Goal: Information Seeking & Learning: Learn about a topic

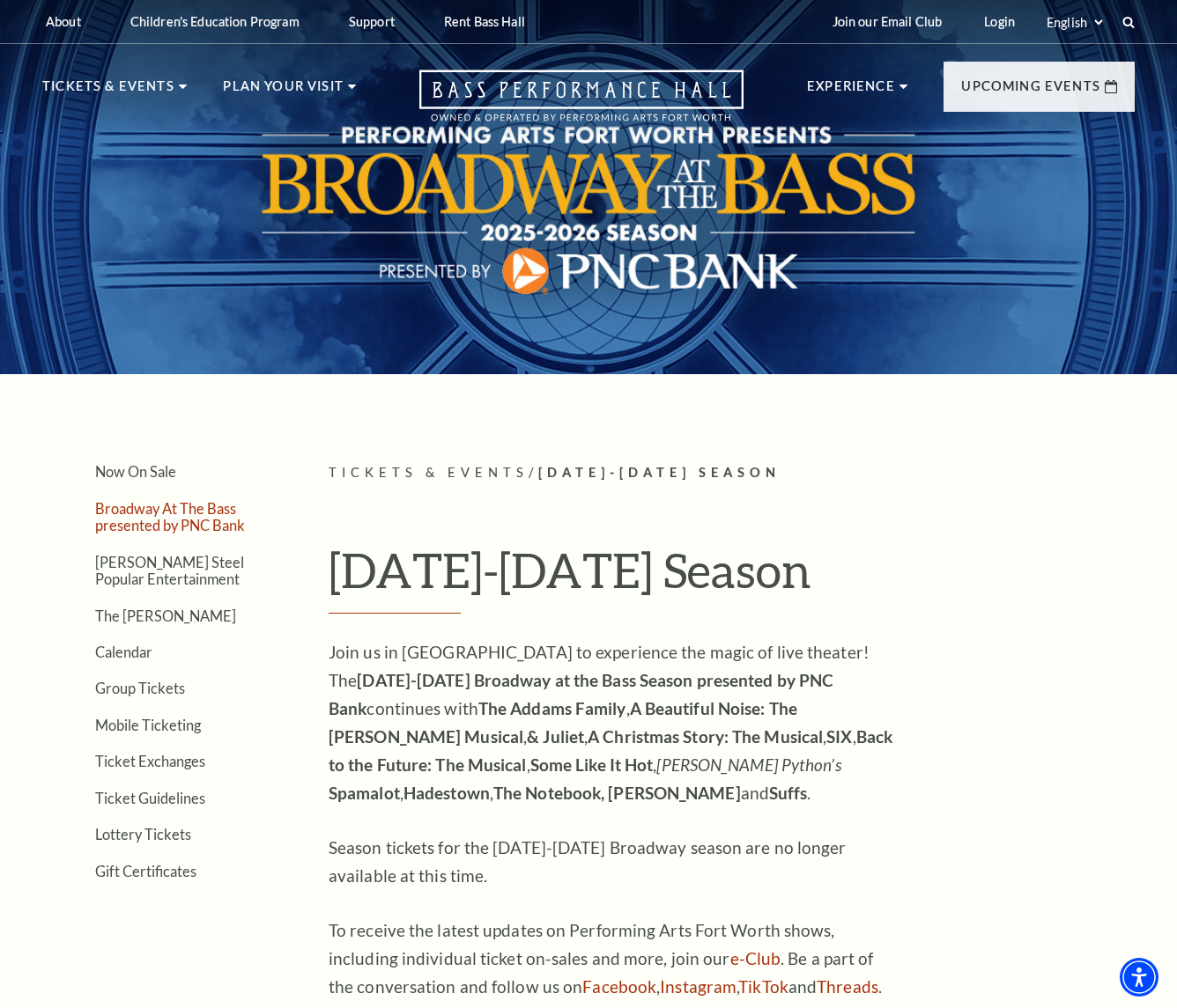
click at [175, 513] on link "Broadway At The Bass presented by PNC Bank" at bounding box center [169, 517] width 150 height 33
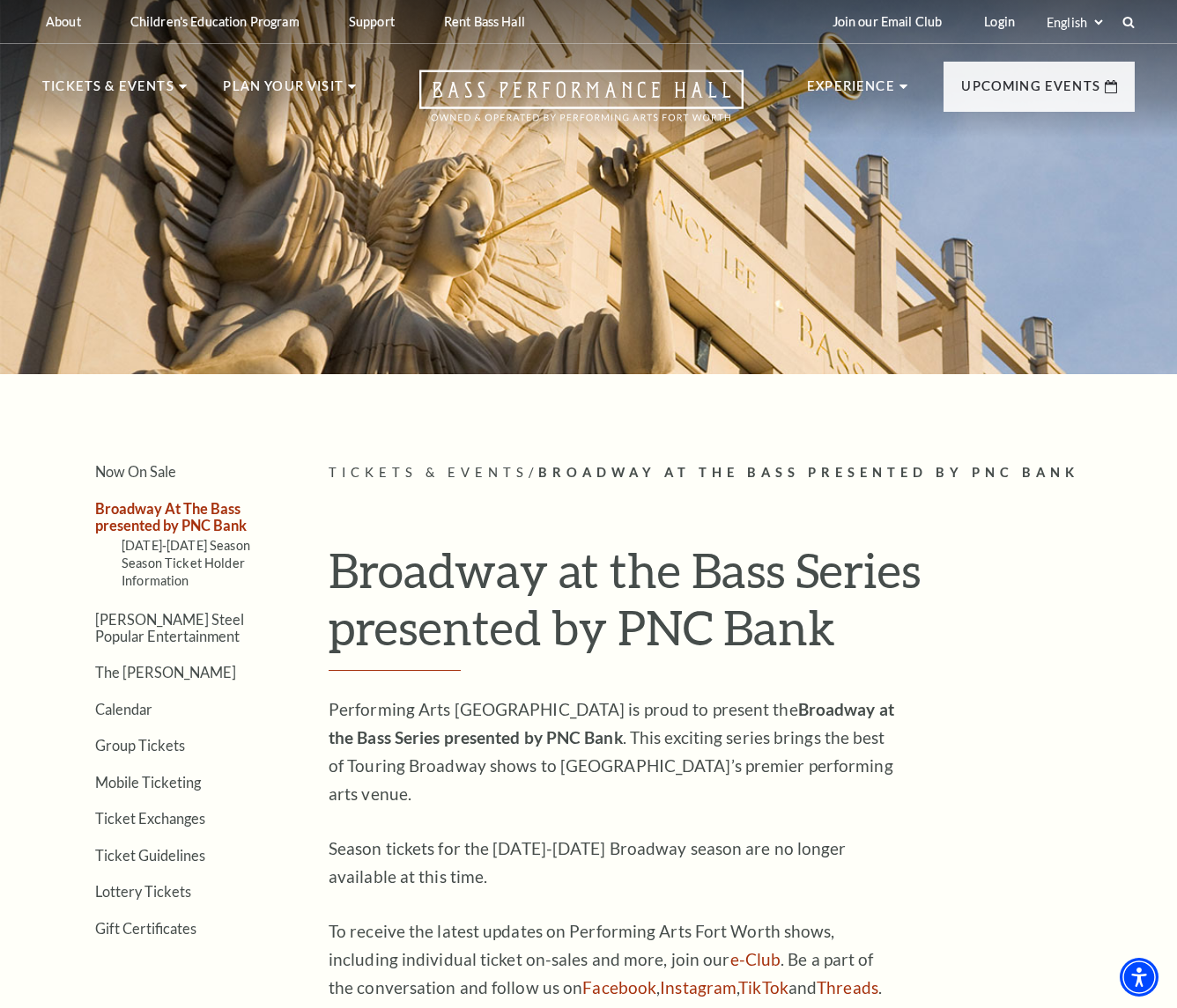
click at [1142, 615] on div "Now On Sale Broadway At The Bass presented by PNC Bank 2025-2026 Season Season …" at bounding box center [588, 732] width 1128 height 539
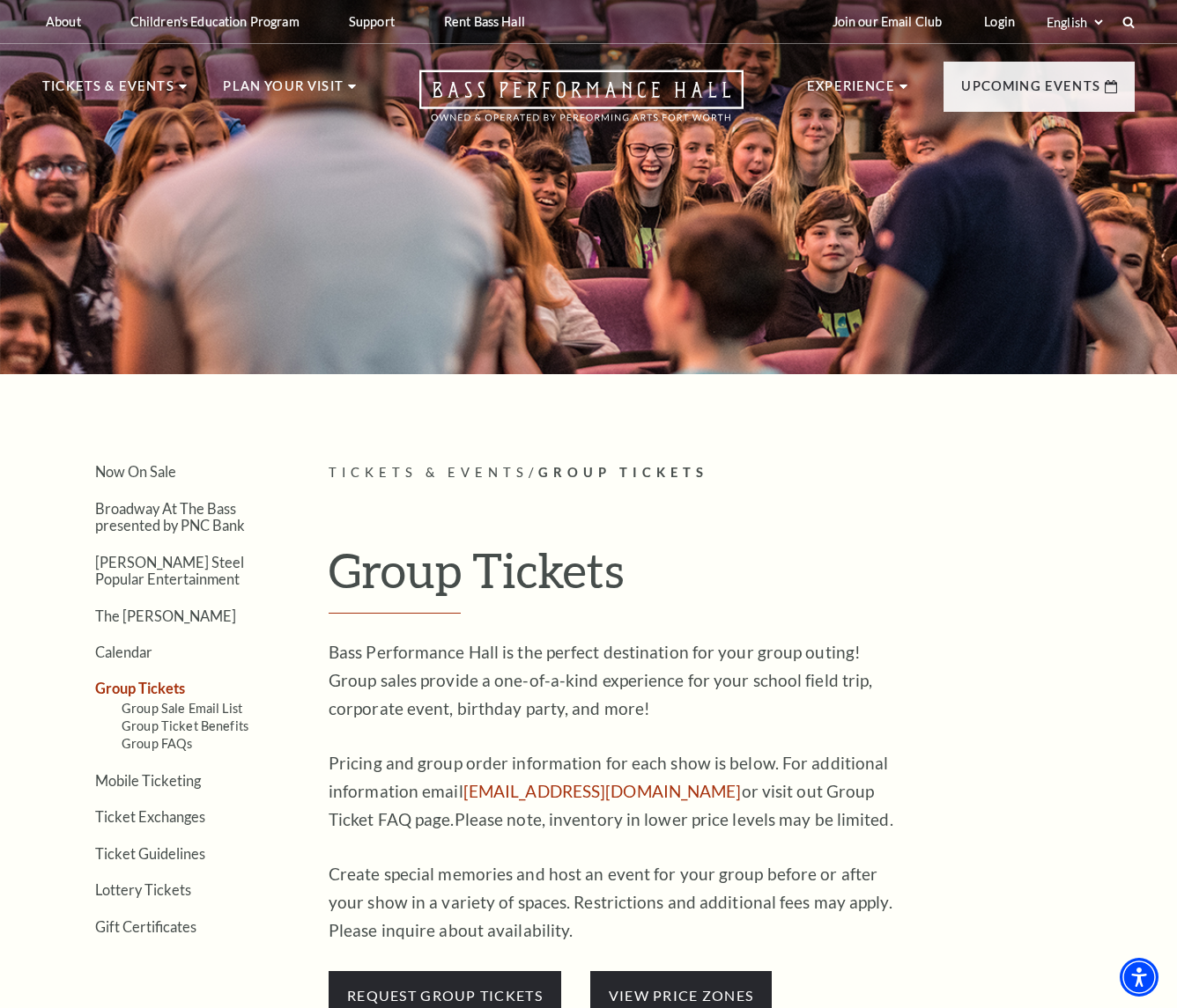
click at [1108, 785] on article "Tickets & Events / Group Tickets Group Tickets Bass Performance Hall is the per…" at bounding box center [731, 742] width 806 height 558
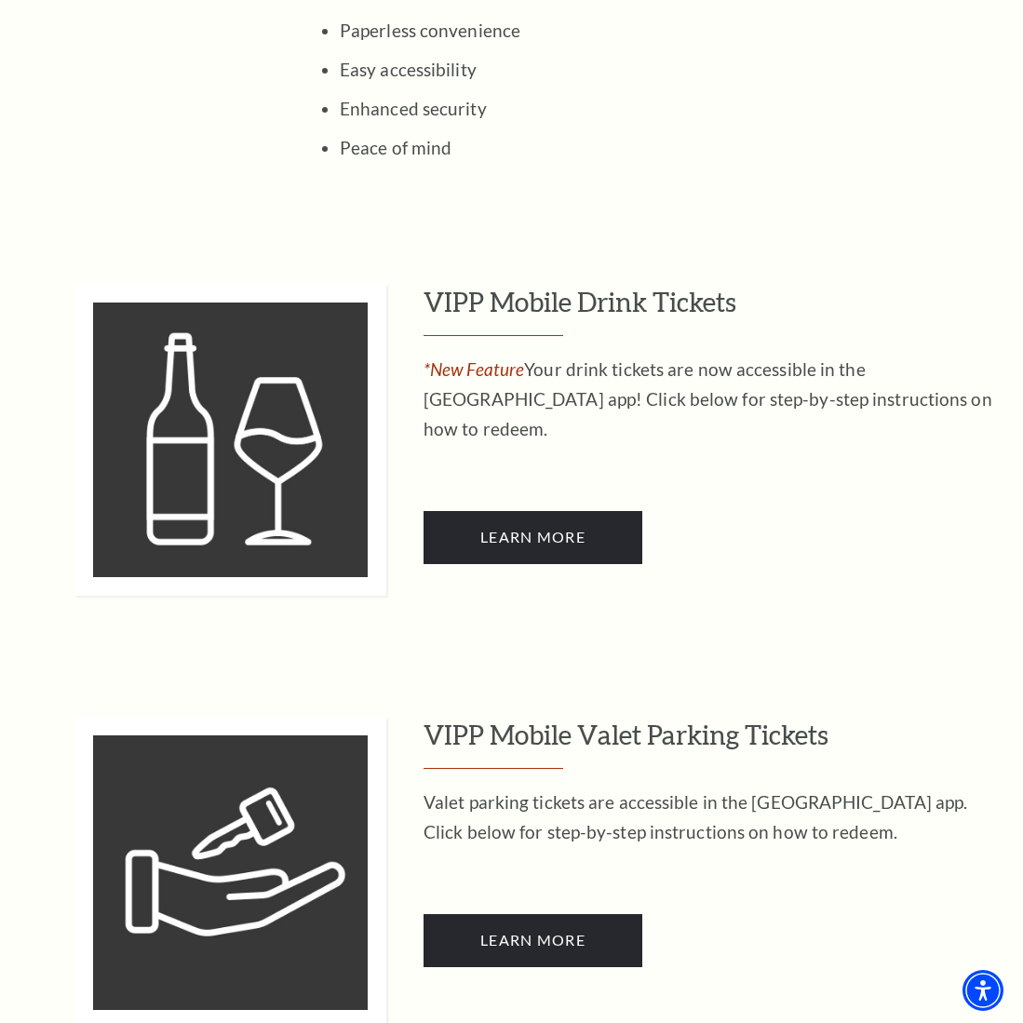
scroll to position [1379, 0]
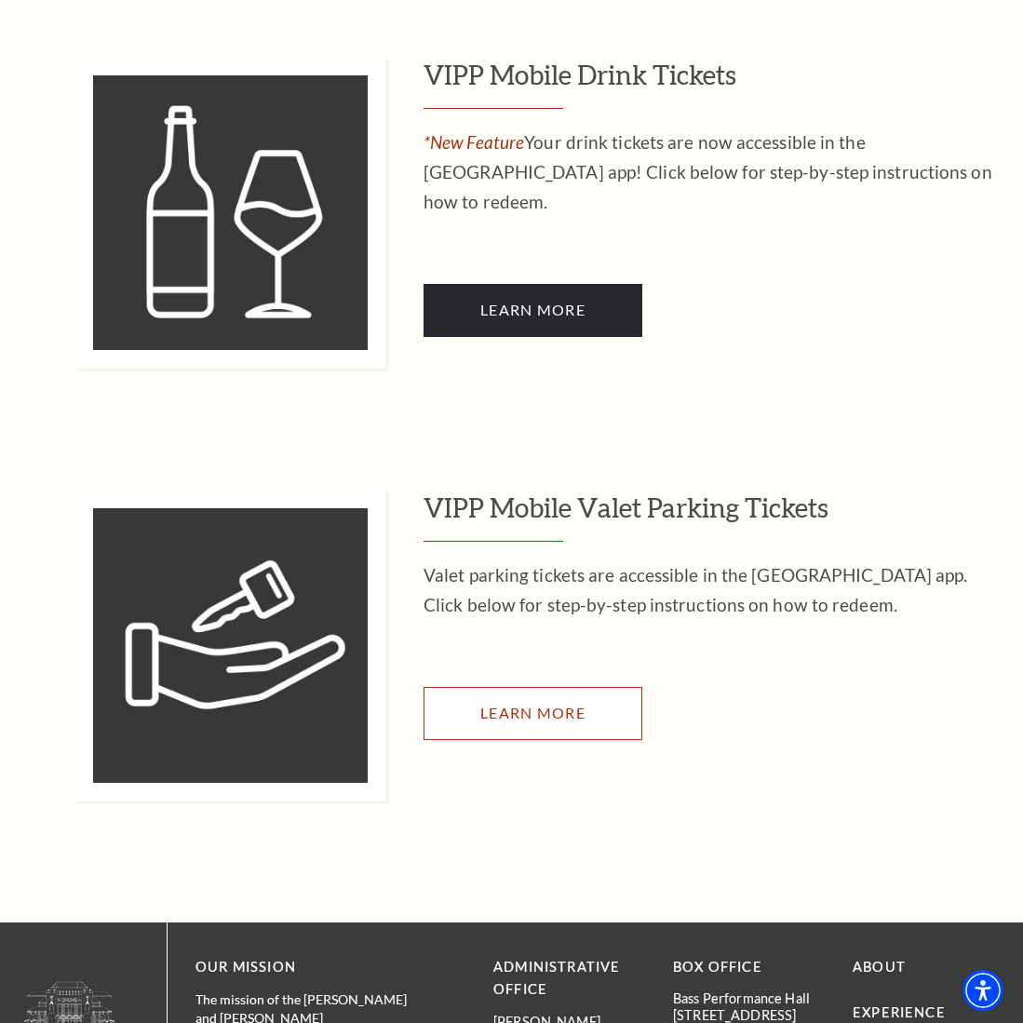
click at [550, 703] on span "Learn More" at bounding box center [532, 712] width 105 height 18
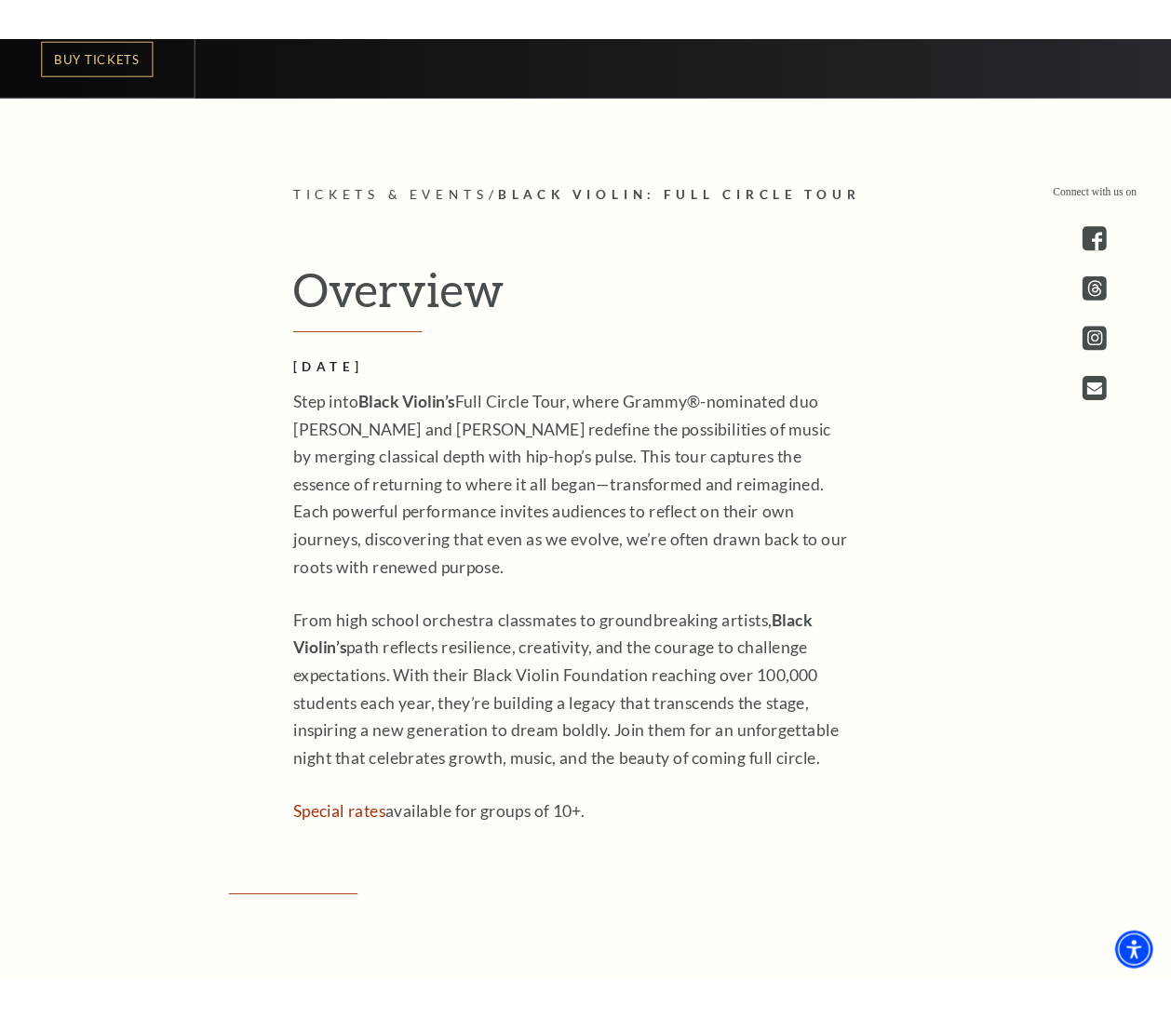
scroll to position [1070, 0]
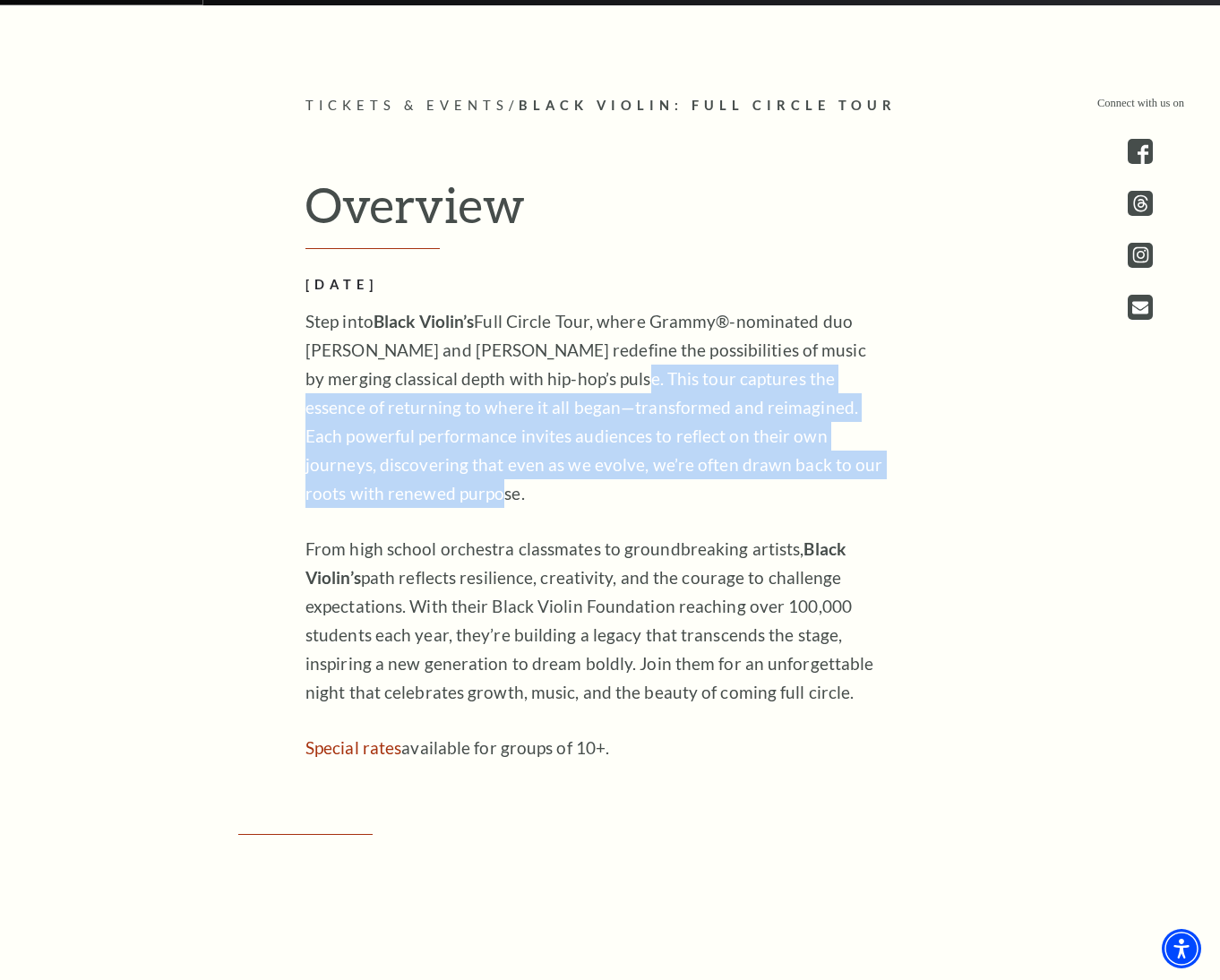
drag, startPoint x: 575, startPoint y: 382, endPoint x: 668, endPoint y: 493, distance: 144.8
click at [668, 493] on p "Step into Black Violin’s Full Circle Tour, where Grammy®-nominated duo [PERSON_…" at bounding box center [596, 407] width 583 height 200
copy p "This tour captures the essence of returning to where it all began—transformed a…"
